Goal: Information Seeking & Learning: Learn about a topic

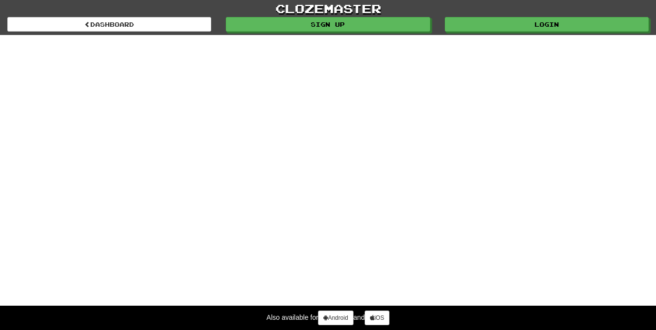
select select "*******"
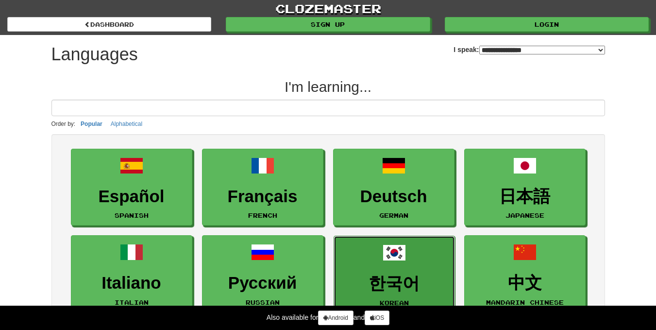
click at [383, 259] on span at bounding box center [394, 252] width 23 height 23
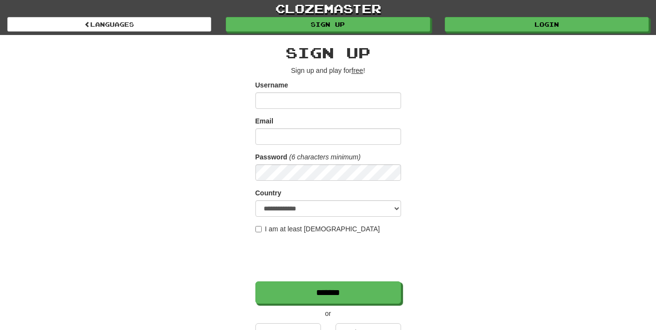
click at [274, 186] on form "**********" at bounding box center [329, 192] width 146 height 224
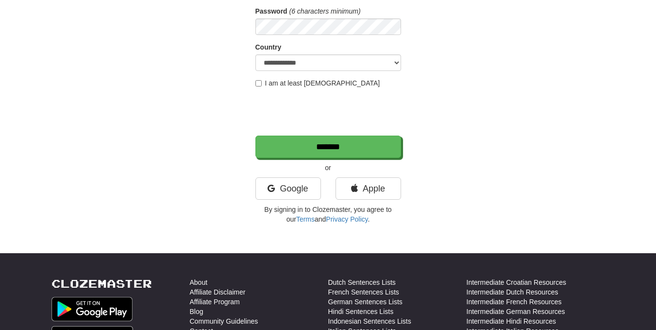
click at [0, 108] on div "**********" at bounding box center [328, 41] width 656 height 375
click at [281, 187] on link "Google" at bounding box center [289, 188] width 66 height 22
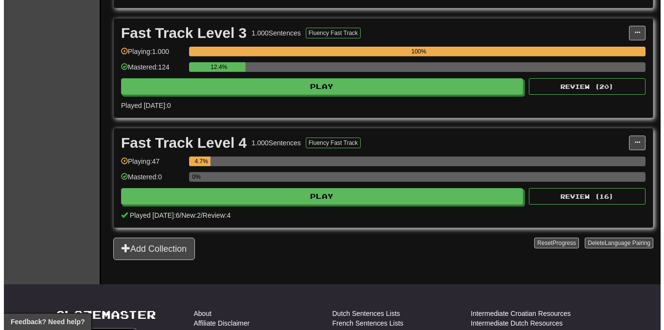
scroll to position [389, 0]
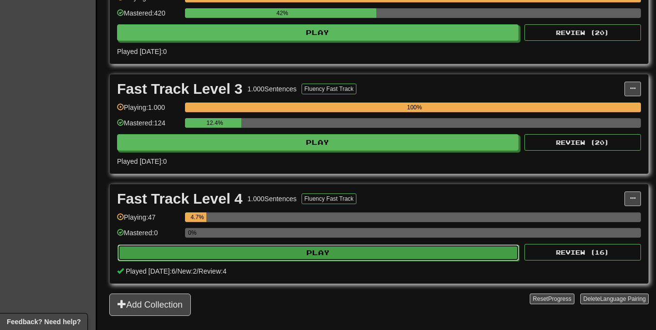
click at [292, 257] on button "Play" at bounding box center [319, 252] width 402 height 17
select select "**"
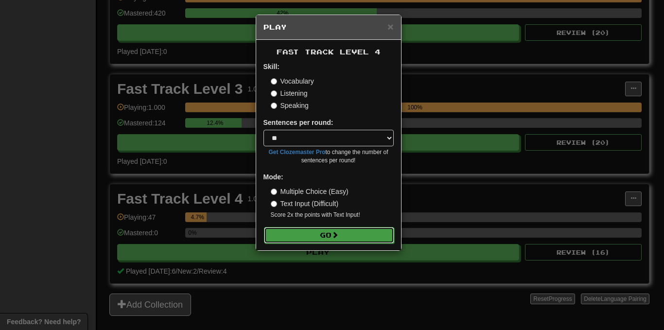
click at [337, 232] on span at bounding box center [334, 234] width 7 height 7
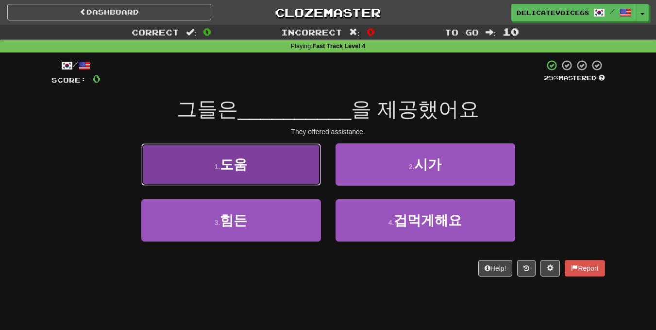
click at [280, 174] on button "1 . 도움" at bounding box center [231, 164] width 180 height 42
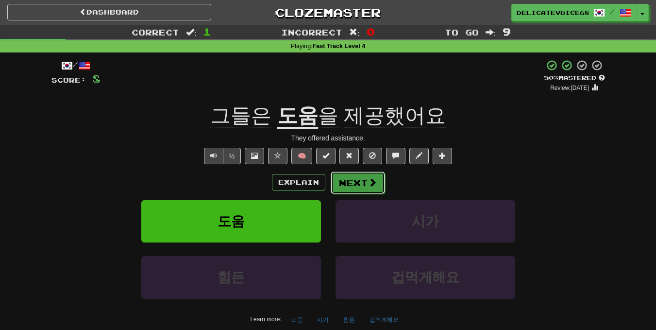
click at [346, 179] on button "Next" at bounding box center [358, 183] width 54 height 22
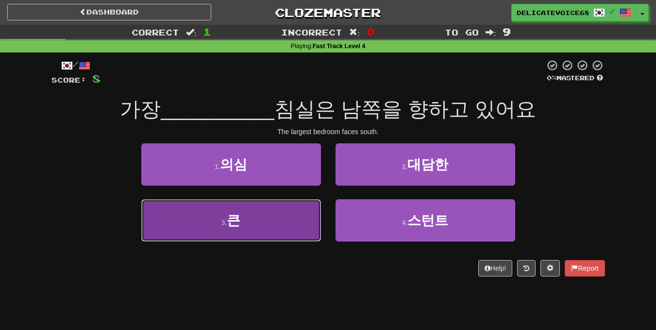
click at [163, 225] on button "3 . 큰" at bounding box center [231, 220] width 180 height 42
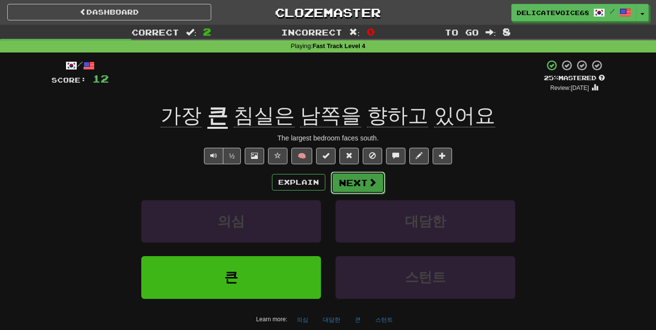
click at [360, 183] on button "Next" at bounding box center [358, 183] width 54 height 22
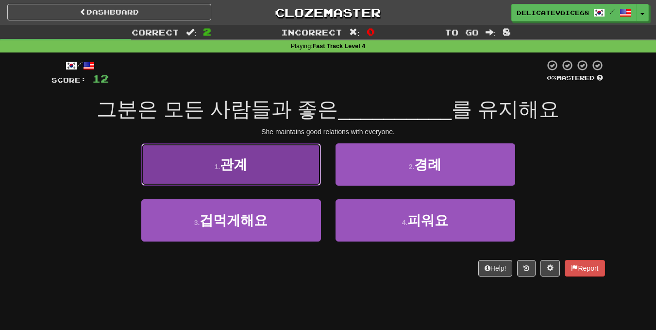
click at [191, 172] on button "1 . 관계" at bounding box center [231, 164] width 180 height 42
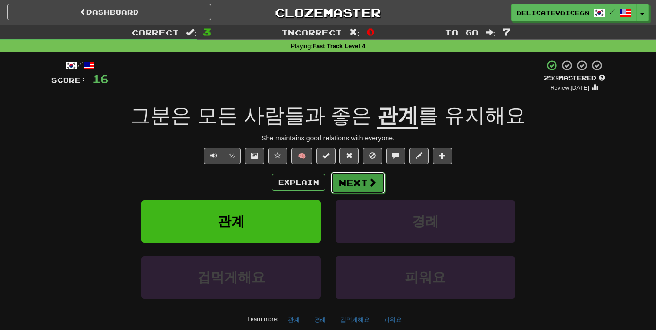
click at [362, 184] on button "Next" at bounding box center [358, 183] width 54 height 22
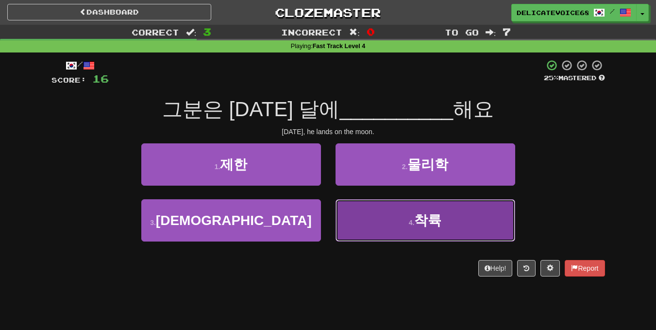
click at [399, 217] on button "4 . 착륙" at bounding box center [426, 220] width 180 height 42
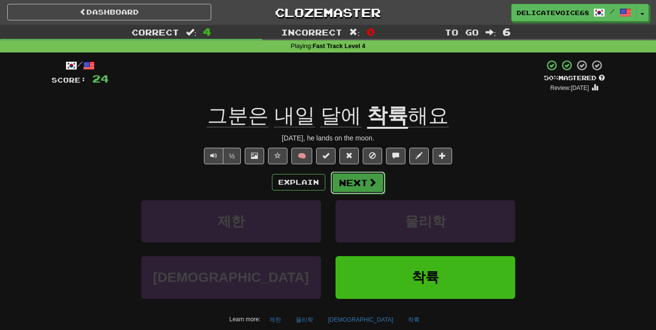
click at [345, 190] on button "Next" at bounding box center [358, 183] width 54 height 22
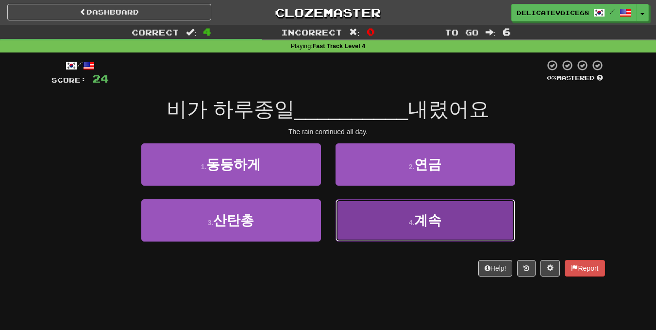
click at [462, 235] on button "4 . 계속" at bounding box center [426, 220] width 180 height 42
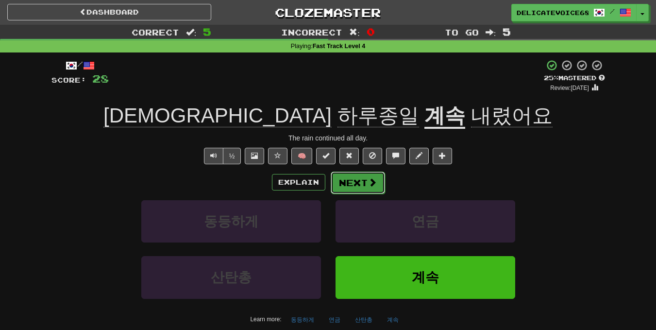
click at [368, 186] on span at bounding box center [372, 182] width 9 height 9
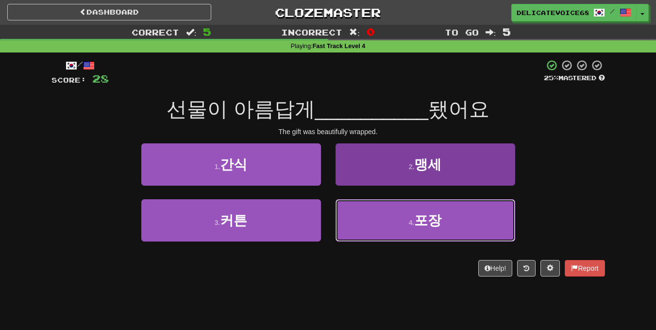
click at [454, 224] on button "4 . 포장" at bounding box center [426, 220] width 180 height 42
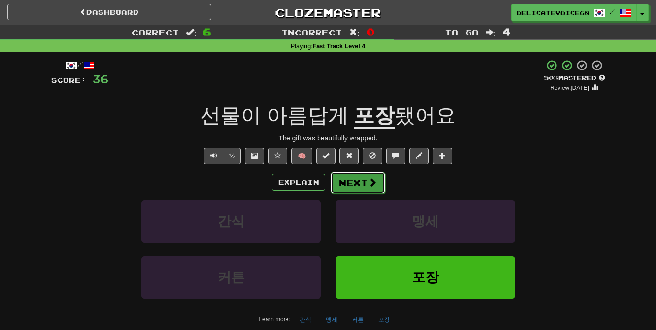
click at [352, 183] on button "Next" at bounding box center [358, 183] width 54 height 22
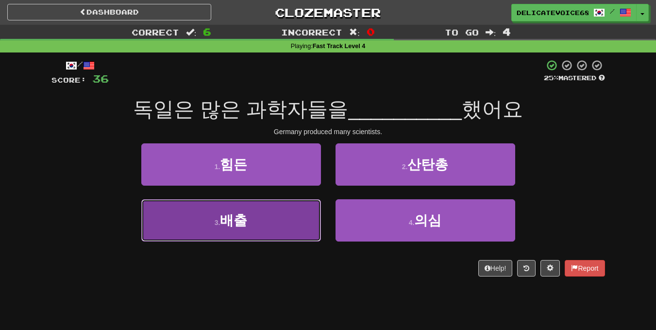
click at [280, 222] on button "3 . 배출" at bounding box center [231, 220] width 180 height 42
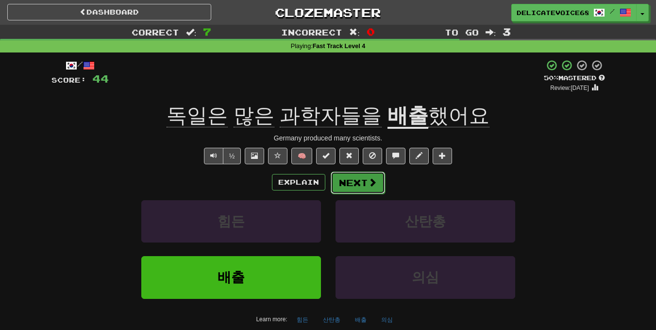
click at [348, 187] on button "Next" at bounding box center [358, 183] width 54 height 22
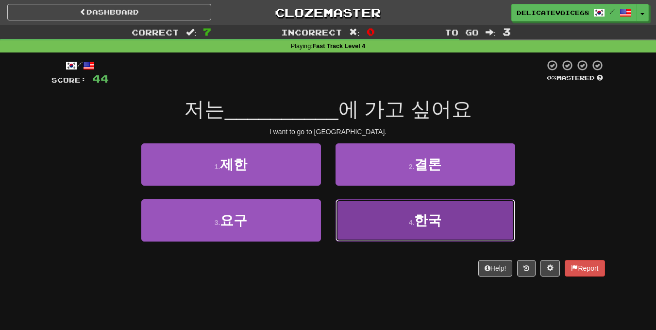
click at [489, 222] on button "4 . [GEOGRAPHIC_DATA]" at bounding box center [426, 220] width 180 height 42
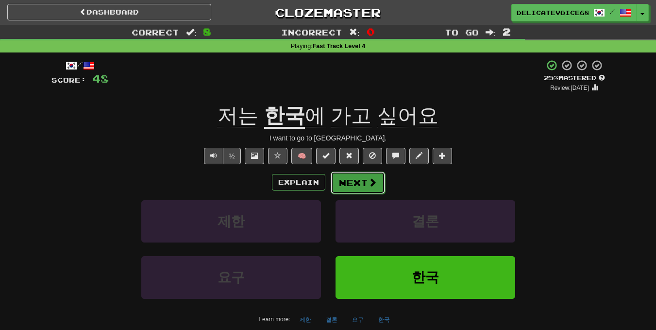
click at [368, 178] on span at bounding box center [372, 182] width 9 height 9
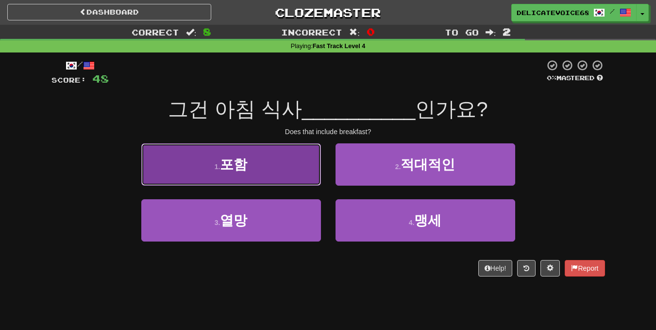
click at [275, 156] on button "1 . 포함" at bounding box center [231, 164] width 180 height 42
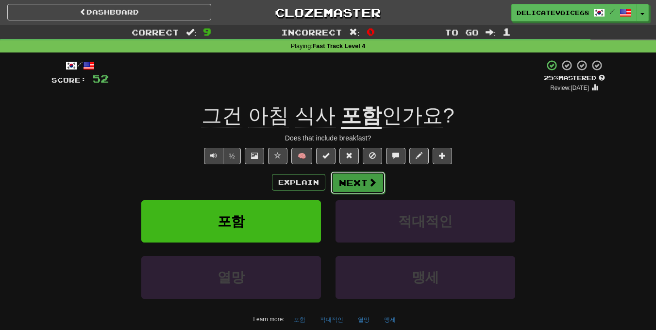
click at [370, 181] on span at bounding box center [372, 182] width 9 height 9
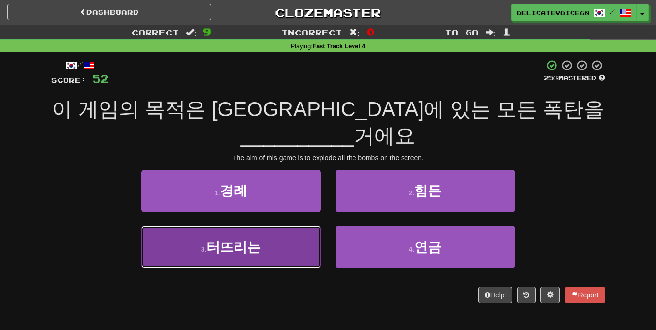
click at [307, 252] on button "3 . 터뜨리는" at bounding box center [231, 247] width 180 height 42
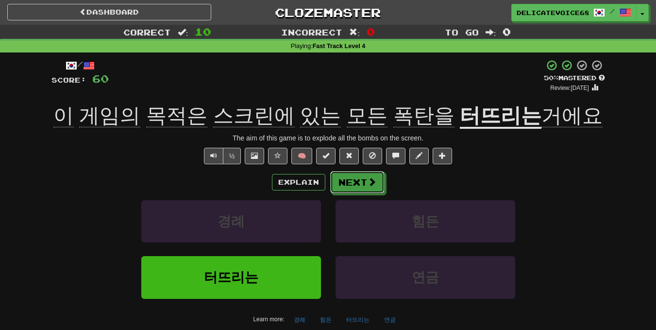
drag, startPoint x: 342, startPoint y: 181, endPoint x: 346, endPoint y: 192, distance: 12.2
click at [346, 192] on button "Next" at bounding box center [357, 182] width 54 height 22
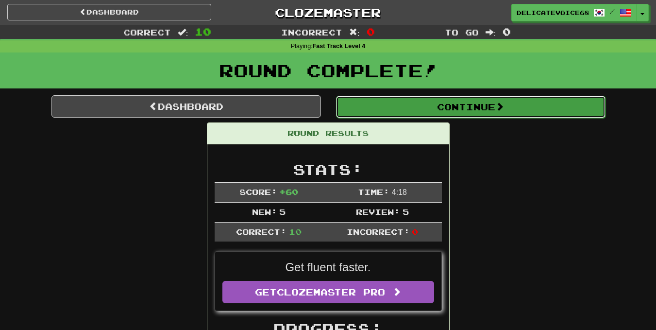
click at [373, 112] on button "Continue" at bounding box center [471, 107] width 270 height 22
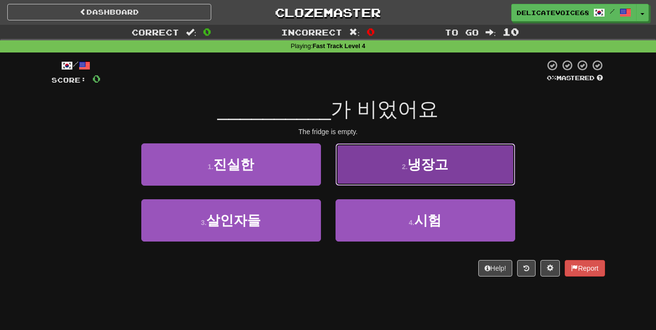
click at [502, 183] on button "2 . 냉장고" at bounding box center [426, 164] width 180 height 42
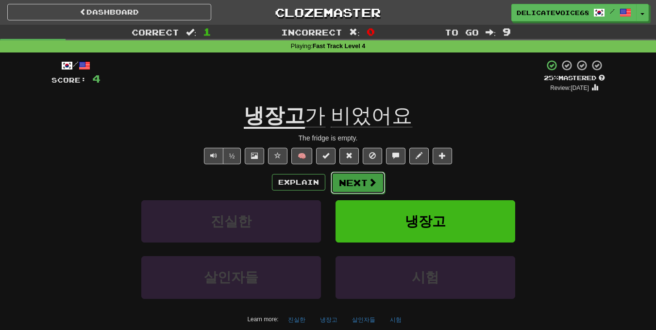
click at [347, 190] on button "Next" at bounding box center [358, 183] width 54 height 22
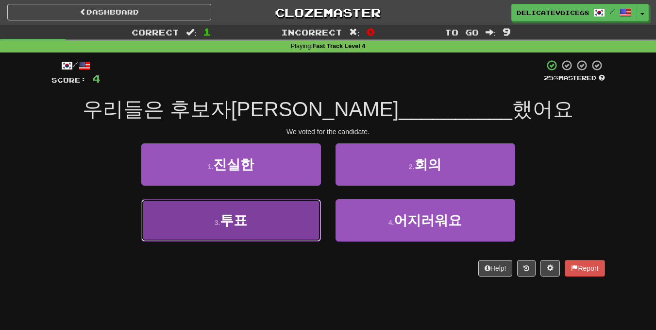
click at [267, 217] on button "3 . 투표" at bounding box center [231, 220] width 180 height 42
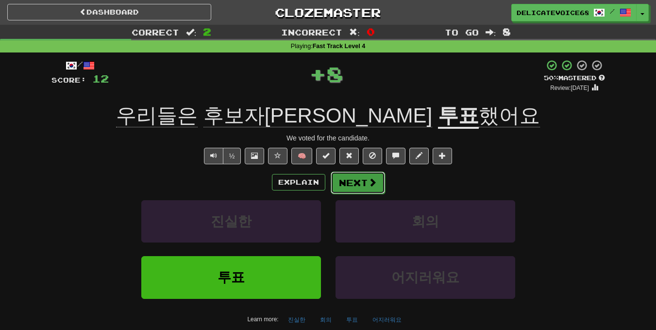
click at [349, 174] on button "Next" at bounding box center [358, 183] width 54 height 22
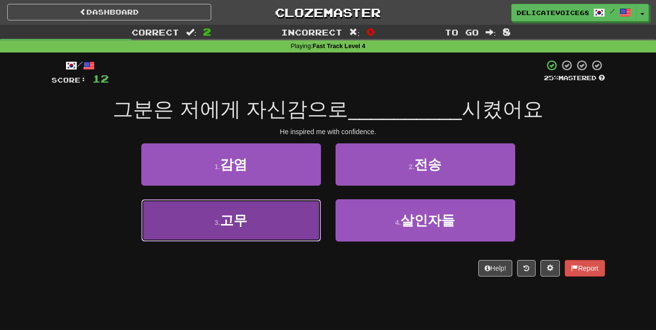
click at [307, 238] on button "3 . 고무" at bounding box center [231, 220] width 180 height 42
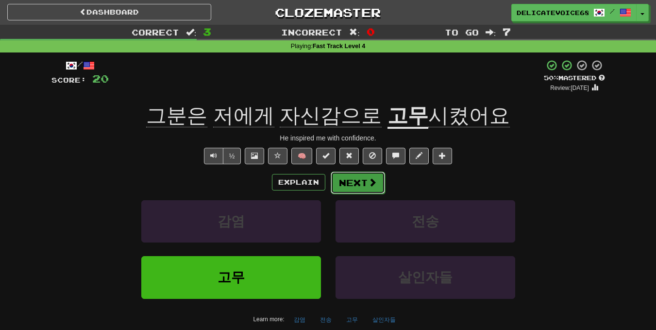
click at [348, 175] on button "Next" at bounding box center [358, 183] width 54 height 22
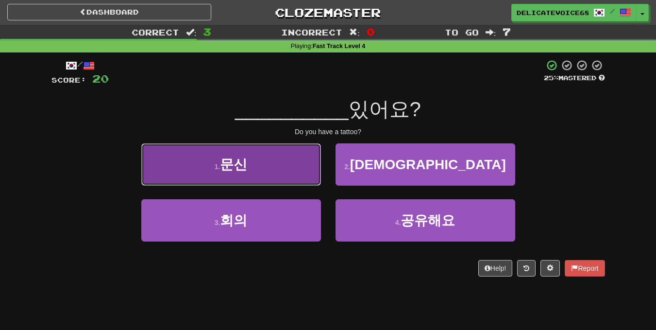
click at [277, 170] on button "1 . 문신" at bounding box center [231, 164] width 180 height 42
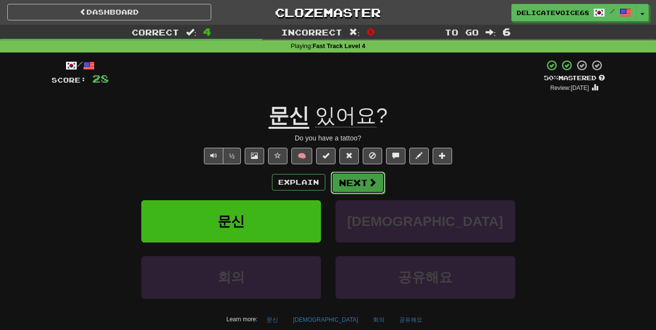
click at [375, 186] on button "Next" at bounding box center [358, 183] width 54 height 22
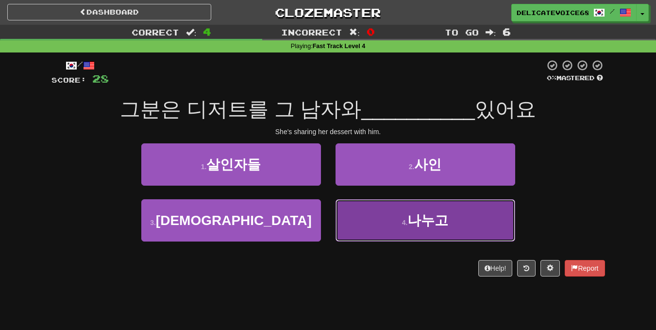
click at [389, 218] on button "4 . 나누고" at bounding box center [426, 220] width 180 height 42
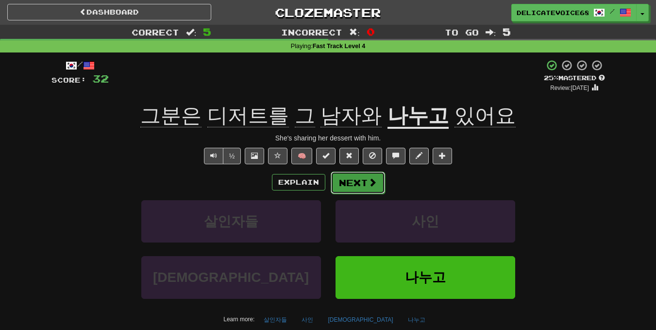
click at [369, 189] on button "Next" at bounding box center [358, 183] width 54 height 22
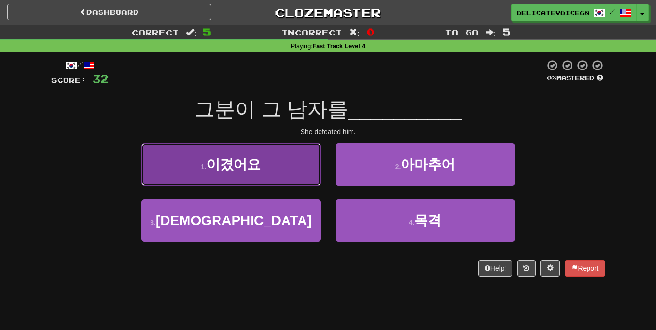
click at [241, 157] on span "이겼어요" at bounding box center [234, 164] width 54 height 15
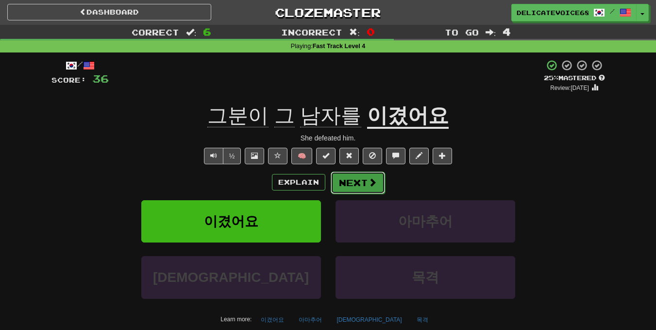
click at [369, 182] on span at bounding box center [372, 182] width 9 height 9
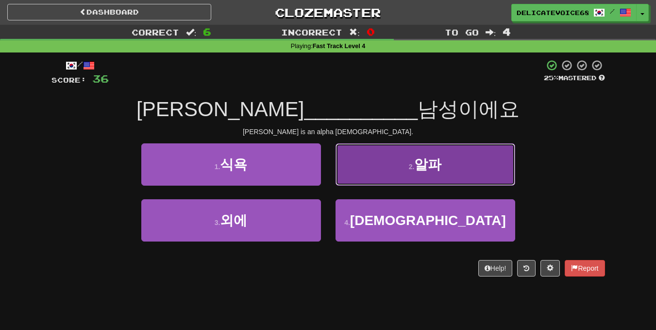
click at [371, 167] on button "2 . 알파" at bounding box center [426, 164] width 180 height 42
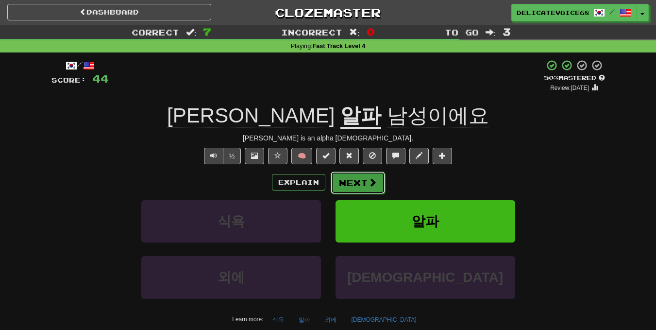
click at [354, 179] on button "Next" at bounding box center [358, 183] width 54 height 22
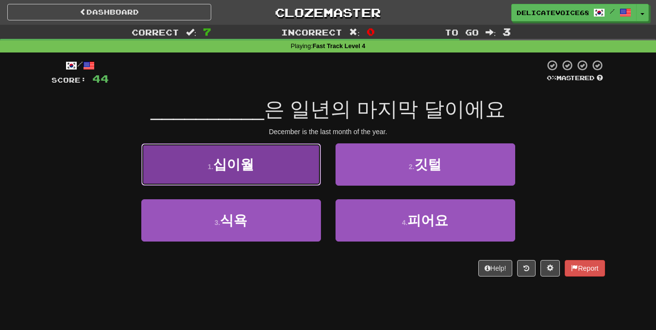
click at [294, 177] on button "1 . [GEOGRAPHIC_DATA]" at bounding box center [231, 164] width 180 height 42
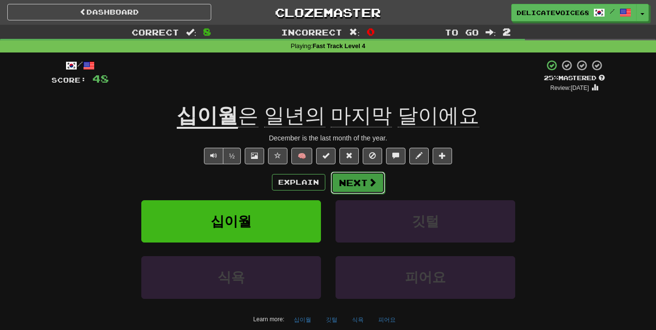
click at [344, 189] on button "Next" at bounding box center [358, 183] width 54 height 22
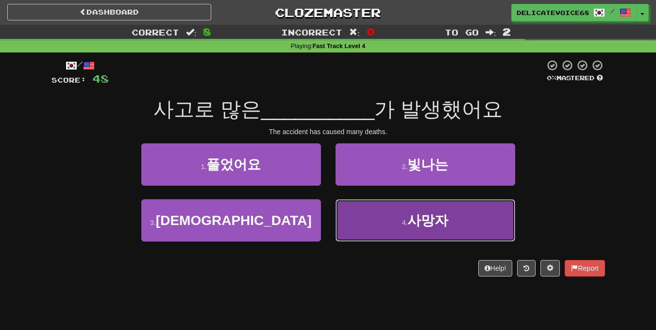
click at [423, 232] on button "4 . 사망자" at bounding box center [426, 220] width 180 height 42
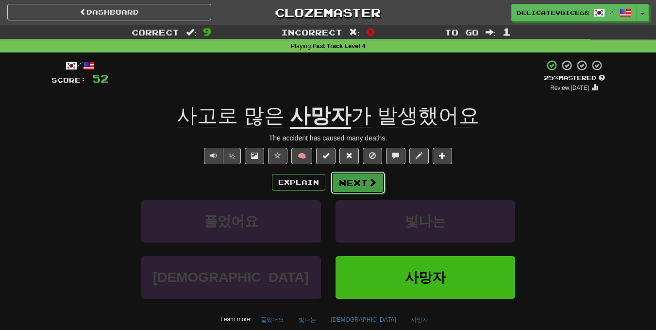
click at [371, 184] on span at bounding box center [372, 182] width 9 height 9
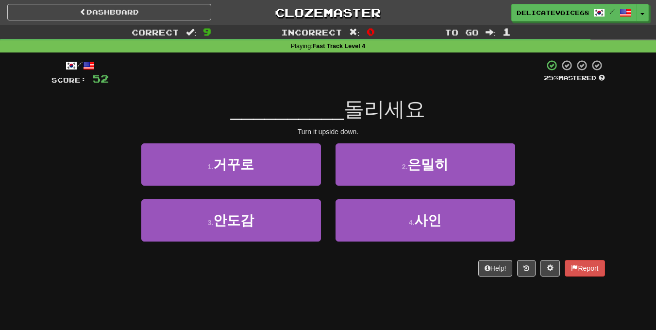
click at [94, 117] on div "__________ 돌리세요" at bounding box center [329, 109] width 554 height 27
drag, startPoint x: 68, startPoint y: 159, endPoint x: 66, endPoint y: 173, distance: 13.7
drag, startPoint x: 66, startPoint y: 173, endPoint x: 44, endPoint y: 223, distance: 54.6
click at [65, 187] on div "1 . 거꾸로 2 . 은밀히" at bounding box center [328, 171] width 583 height 56
click at [46, 195] on div "/ Score: 52 25 % Mastered __________ 돌리세요 Turn it upside down. 1 . 거꾸로 2 . 은밀히 …" at bounding box center [328, 171] width 569 height 238
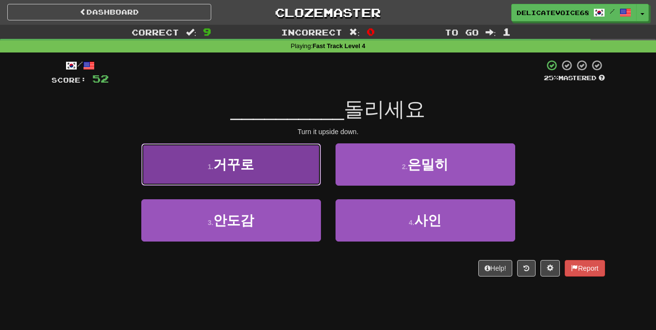
click at [202, 174] on button "1 . 거꾸로" at bounding box center [231, 164] width 180 height 42
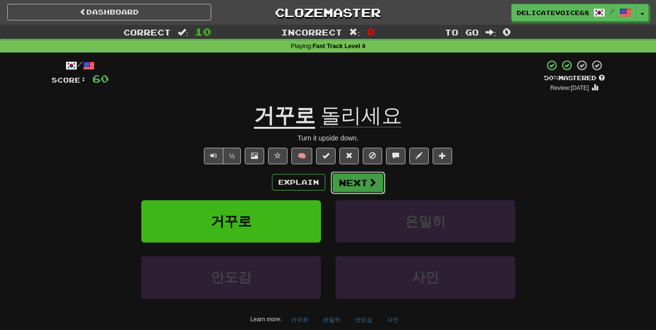
click at [373, 175] on button "Next" at bounding box center [358, 183] width 54 height 22
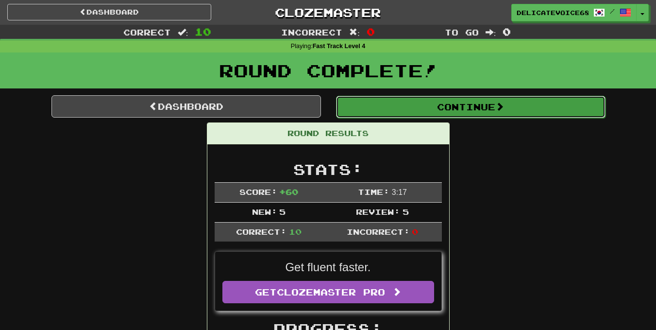
click at [428, 103] on button "Continue" at bounding box center [471, 107] width 270 height 22
